Goal: Task Accomplishment & Management: Manage account settings

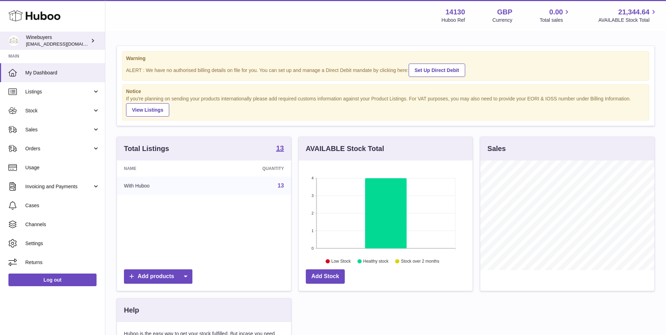
click at [56, 37] on div "Winebuyers internalAdmin-14130@internal.huboo.com" at bounding box center [57, 40] width 63 height 13
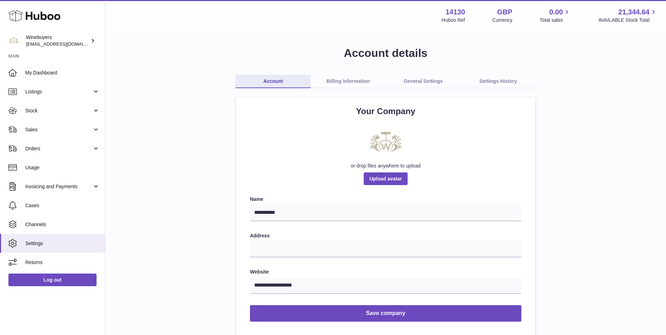
click at [350, 76] on link "Billing Information" at bounding box center [348, 81] width 75 height 13
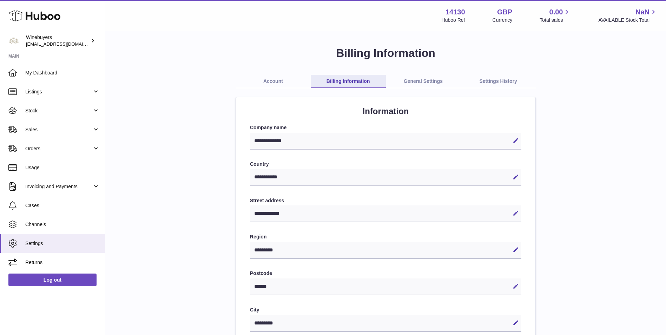
select select "**"
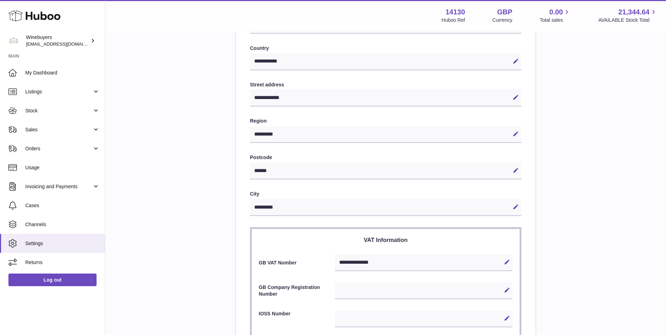
scroll to position [117, 0]
click at [67, 75] on span "My Dashboard" at bounding box center [62, 72] width 74 height 7
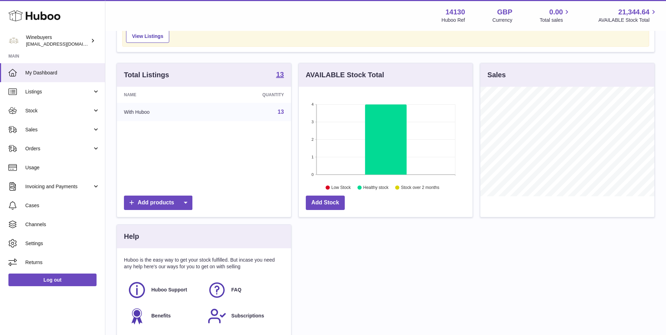
scroll to position [59, 0]
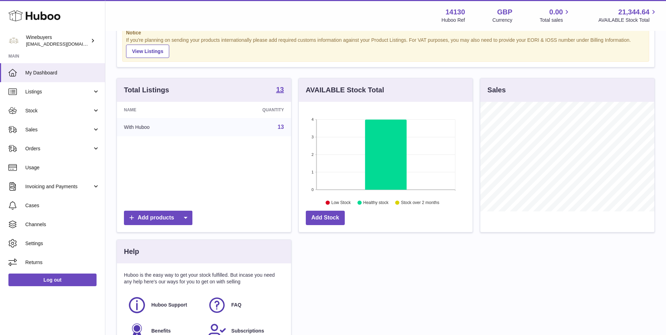
click at [281, 124] on link "13" at bounding box center [281, 127] width 6 height 6
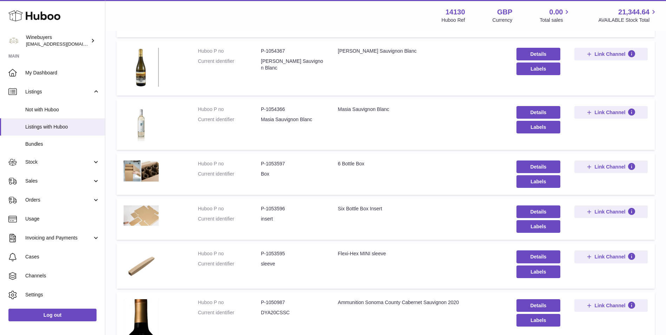
scroll to position [351, 0]
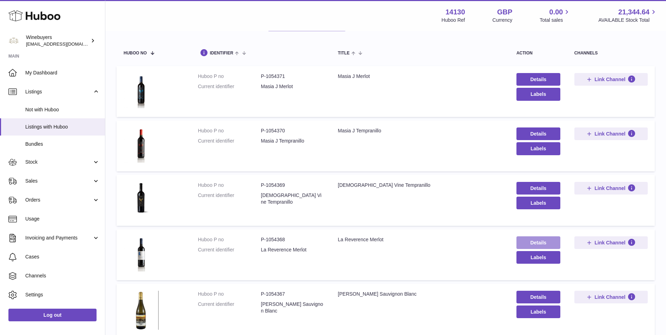
click at [533, 243] on link "Details" at bounding box center [538, 242] width 44 height 13
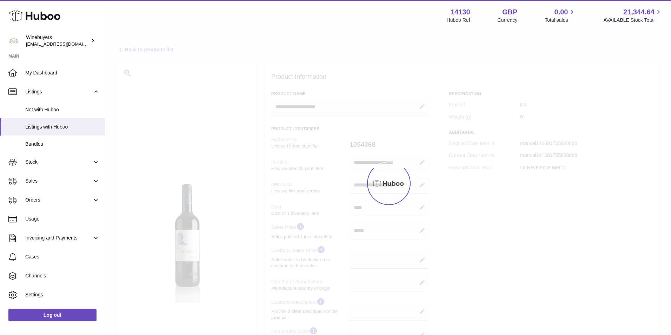
select select
select select "****"
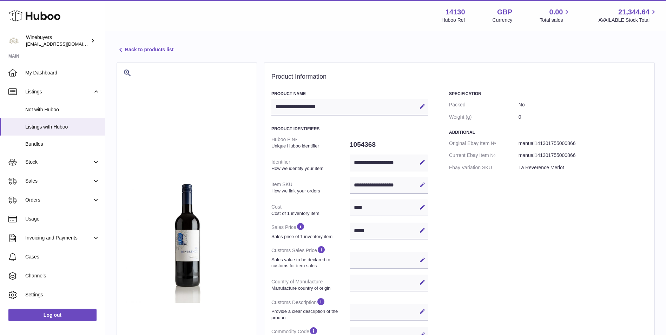
click at [166, 48] on link "Back to products list" at bounding box center [145, 50] width 57 height 8
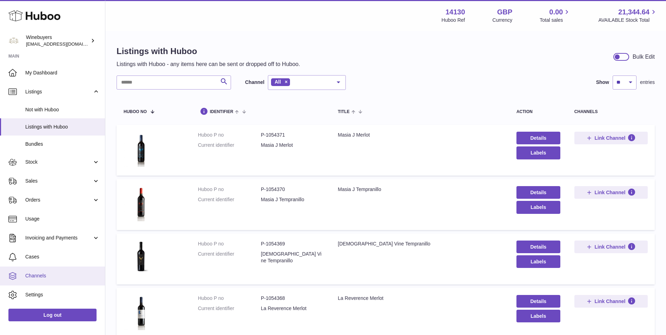
click at [50, 274] on span "Channels" at bounding box center [62, 275] width 74 height 7
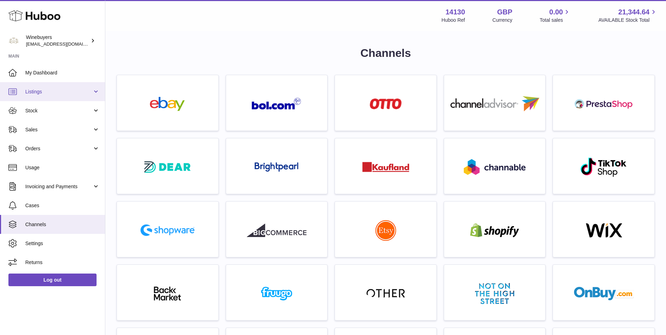
click at [69, 91] on span "Listings" at bounding box center [58, 91] width 67 height 7
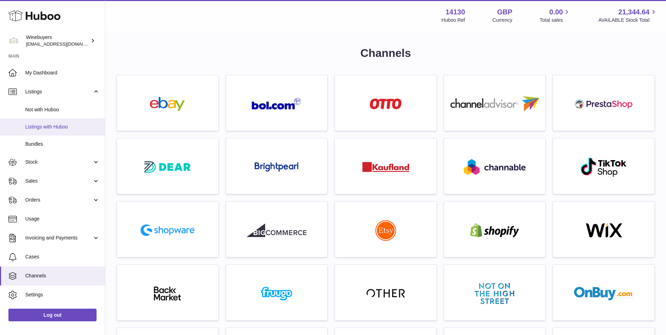
click at [68, 129] on span "Listings with Huboo" at bounding box center [62, 127] width 74 height 7
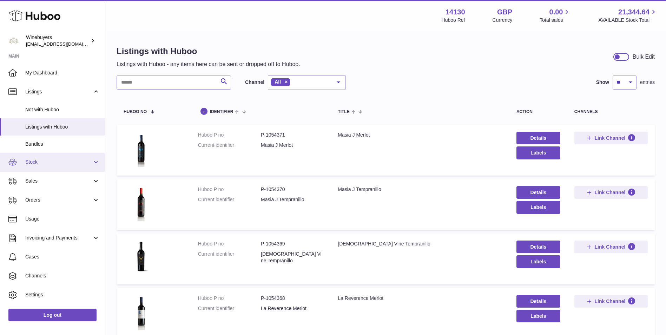
click at [60, 168] on link "Stock" at bounding box center [52, 162] width 105 height 19
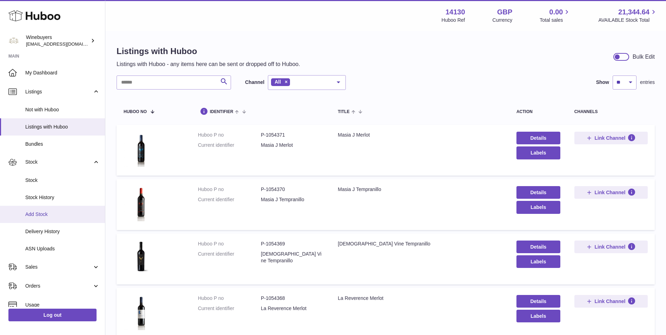
click at [64, 214] on span "Add Stock" at bounding box center [62, 214] width 74 height 7
